Goal: Complete application form

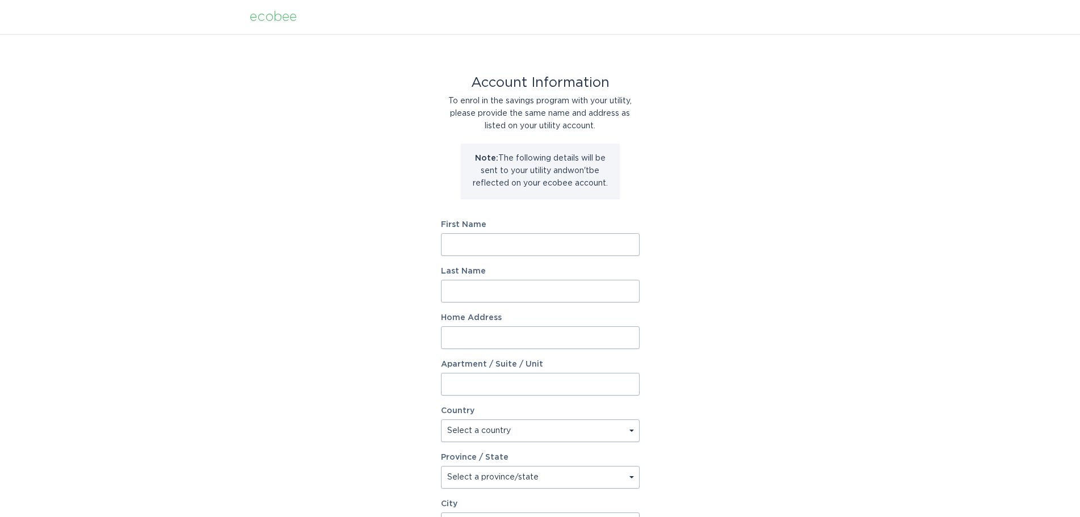
click at [497, 241] on input "First Name" at bounding box center [540, 244] width 199 height 23
